Goal: Transaction & Acquisition: Book appointment/travel/reservation

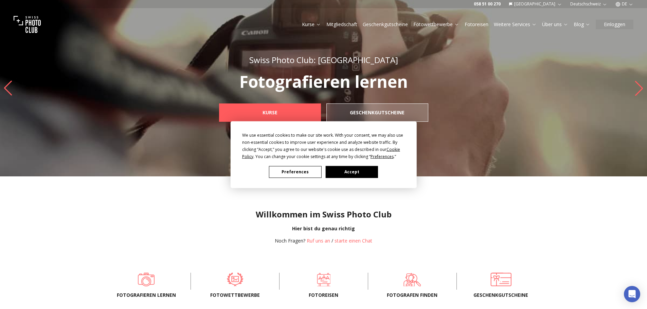
click at [355, 172] on button "Accept" at bounding box center [351, 172] width 52 height 12
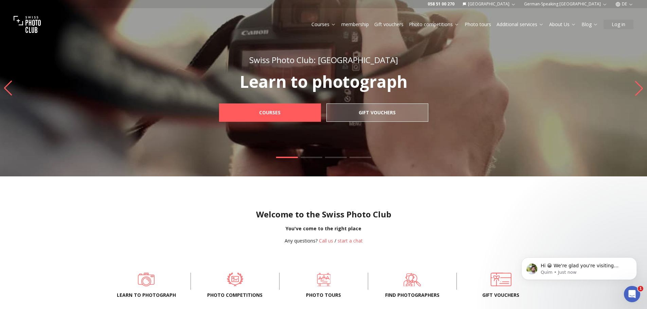
click at [629, 3] on icon "button" at bounding box center [630, 4] width 5 height 5
click at [624, 33] on font "en" at bounding box center [625, 31] width 6 height 5
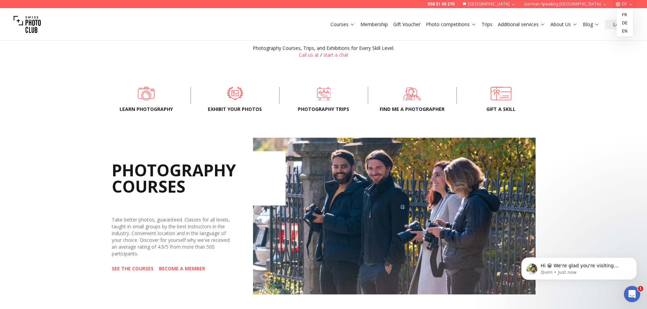
scroll to position [238, 0]
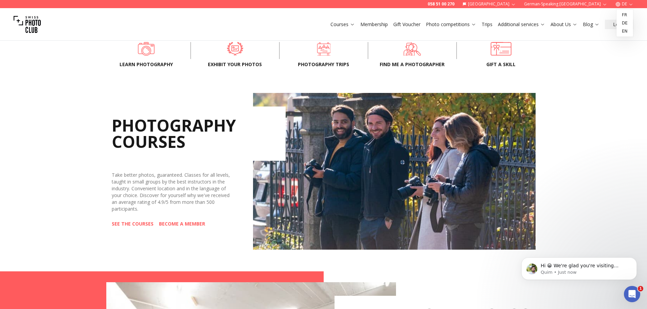
click at [126, 225] on font "SEE THE COURSES" at bounding box center [133, 224] width 42 height 6
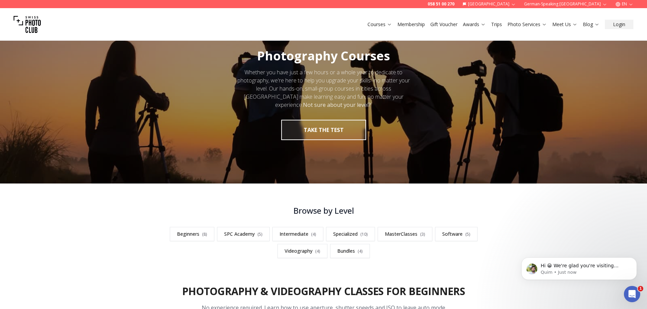
scroll to position [102, 0]
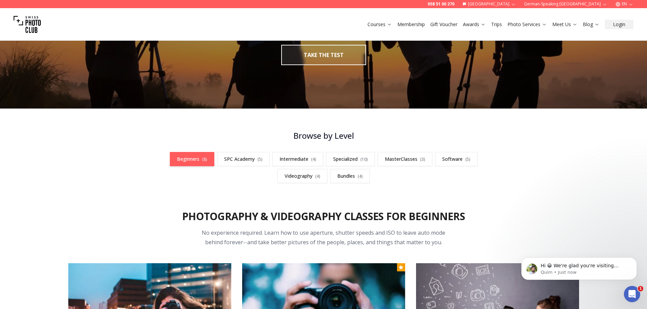
click at [177, 159] on font "Beginners" at bounding box center [188, 159] width 22 height 6
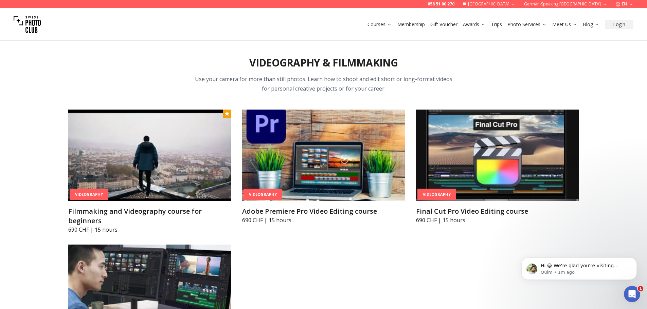
scroll to position [2472, 0]
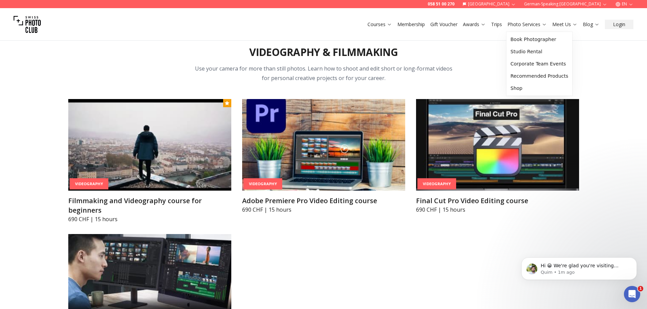
click at [499, 25] on font "Trips" at bounding box center [496, 24] width 11 height 6
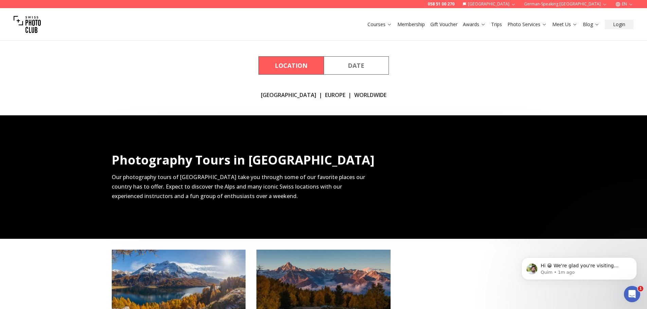
scroll to position [102, 0]
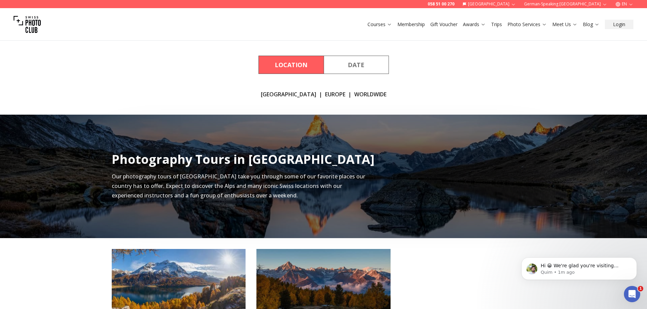
click at [354, 65] on font "Date" at bounding box center [356, 65] width 17 height 8
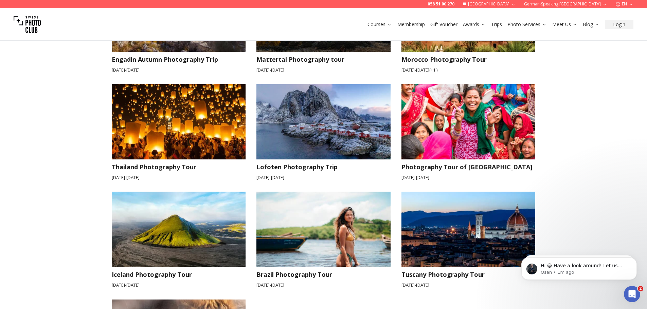
scroll to position [238, 0]
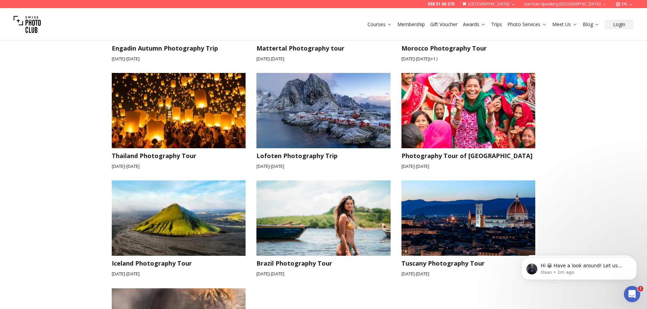
drag, startPoint x: 309, startPoint y: 110, endPoint x: 572, endPoint y: 134, distance: 264.1
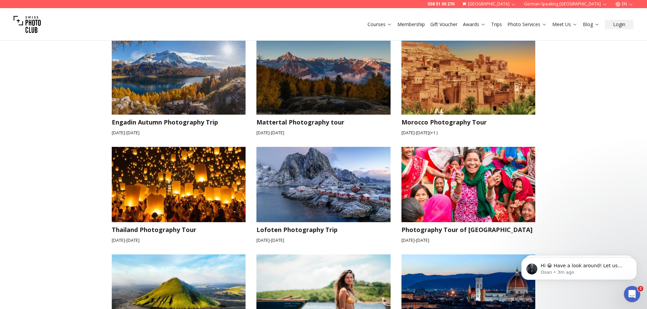
scroll to position [170, 0]
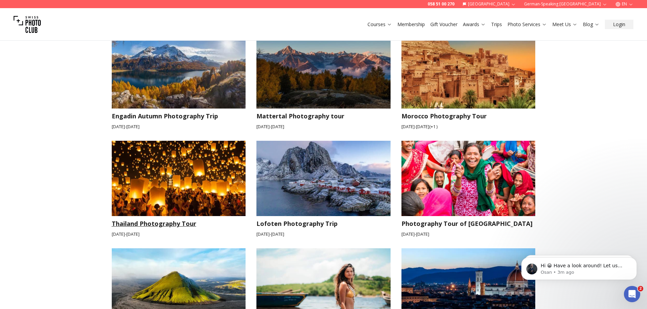
drag, startPoint x: 196, startPoint y: 185, endPoint x: 186, endPoint y: 189, distance: 10.0
